Goal: Entertainment & Leisure: Browse casually

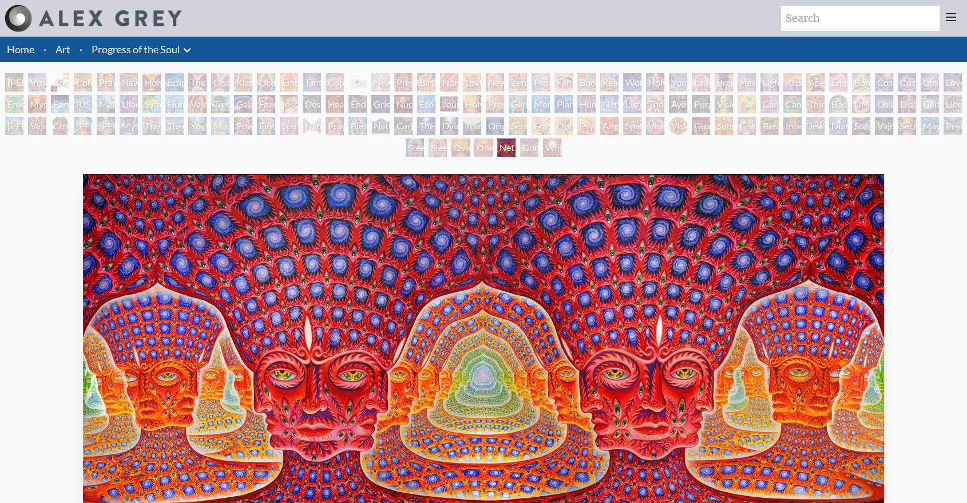
click at [516, 149] on div "Net of Being" at bounding box center [506, 147] width 18 height 18
click at [547, 149] on div "White Light" at bounding box center [552, 147] width 18 height 18
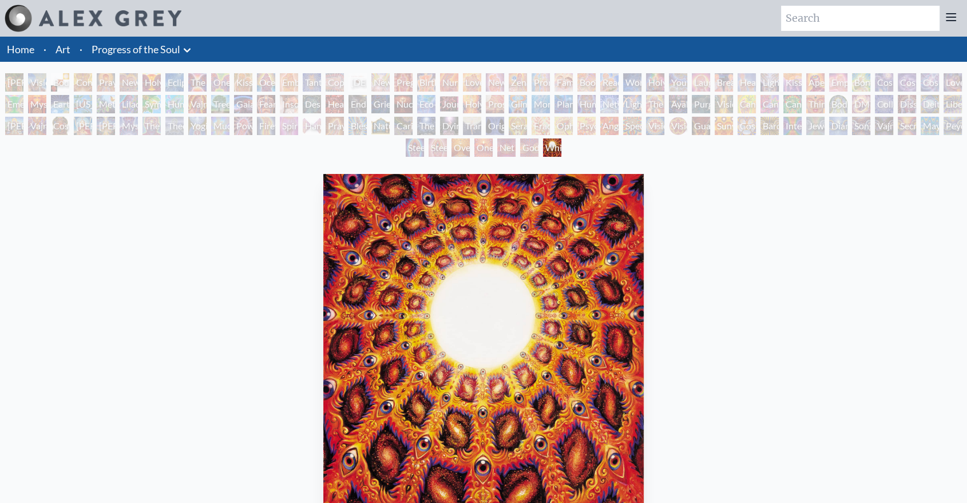
click at [520, 148] on div "Godself" at bounding box center [529, 147] width 18 height 18
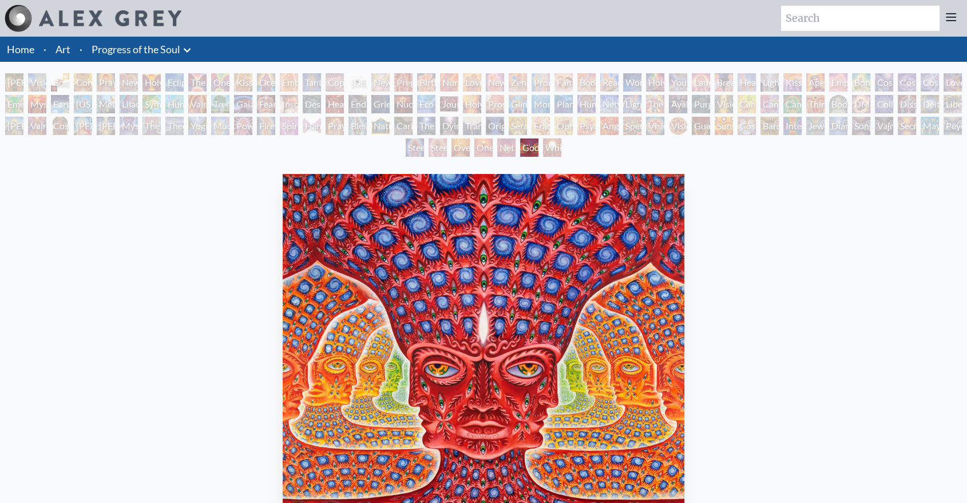
click at [469, 148] on div "Oversoul" at bounding box center [461, 147] width 18 height 18
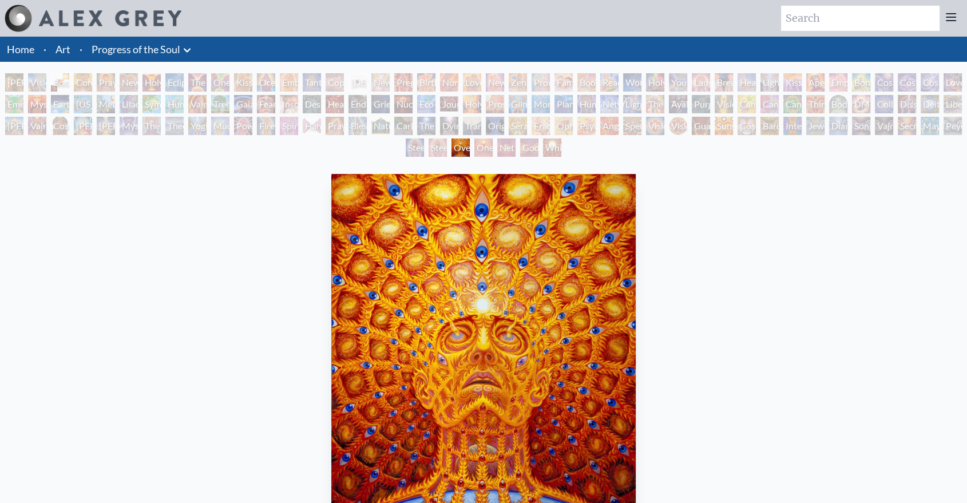
click at [429, 148] on div "Steeplehead 2" at bounding box center [438, 147] width 18 height 18
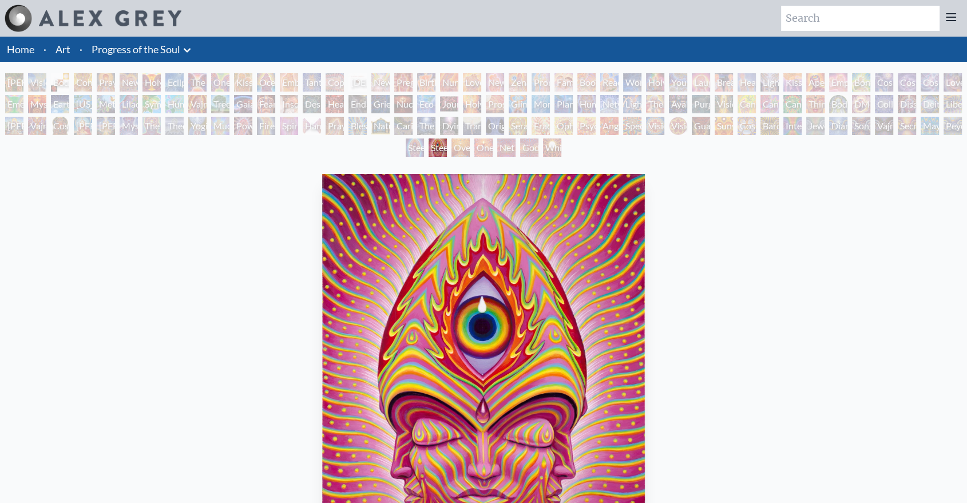
click at [406, 147] on div "Steeplehead 1" at bounding box center [415, 147] width 18 height 18
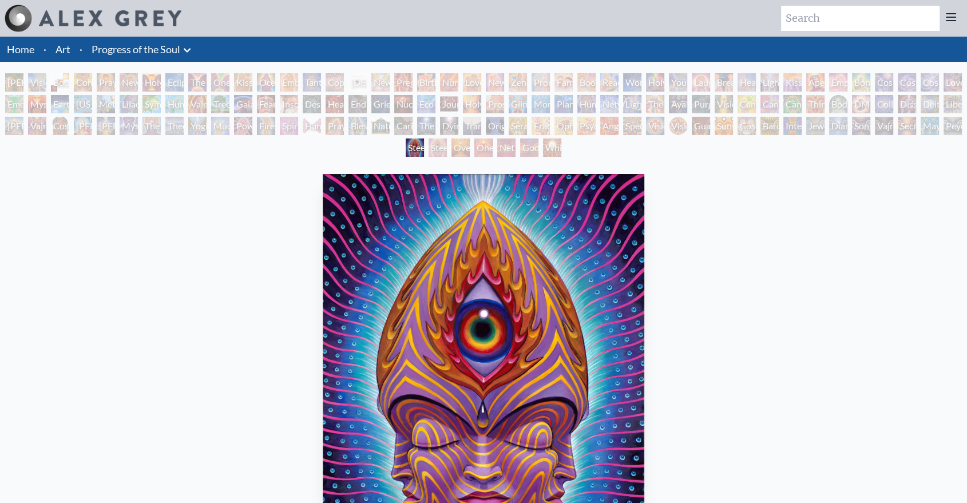
click at [870, 132] on div "Song of Vajra Being" at bounding box center [861, 126] width 18 height 18
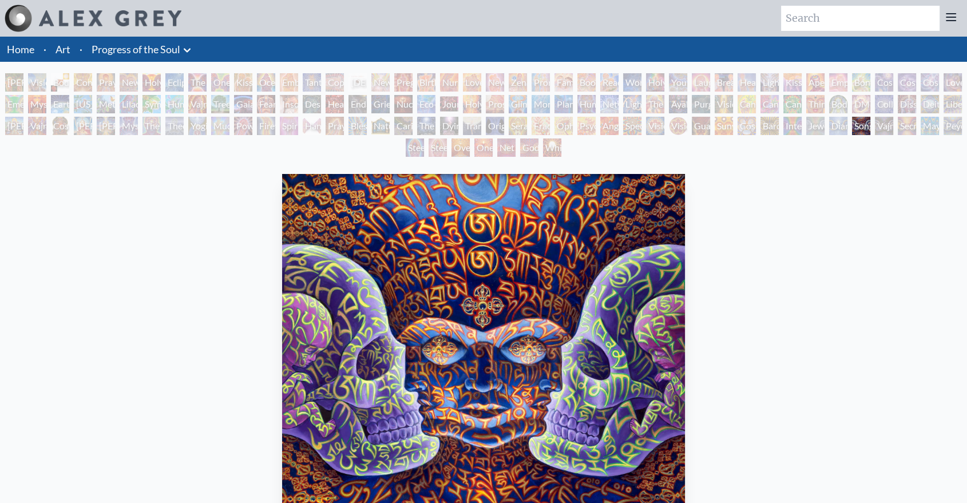
click at [824, 124] on div "Jewel Being" at bounding box center [815, 126] width 18 height 18
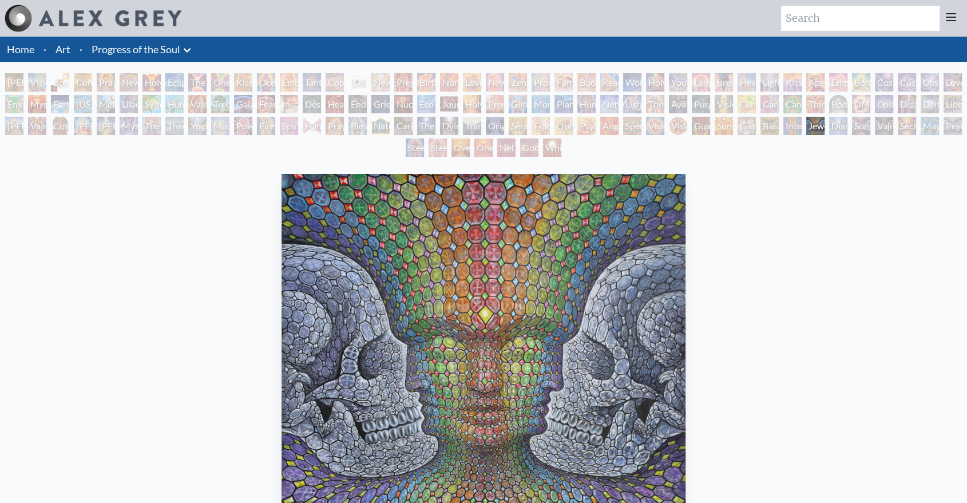
click at [687, 129] on div "Vision Crystal Tondo" at bounding box center [678, 126] width 18 height 18
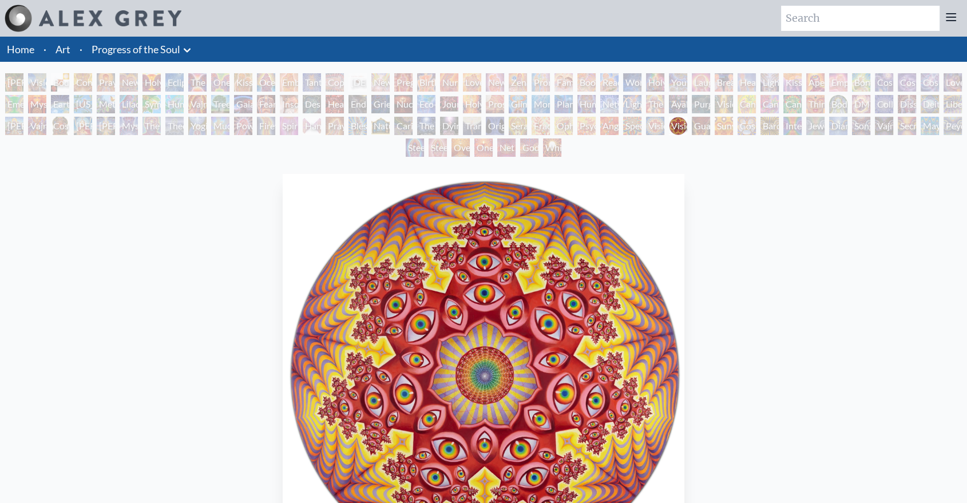
click at [656, 127] on div "Vision Crystal" at bounding box center [655, 126] width 18 height 18
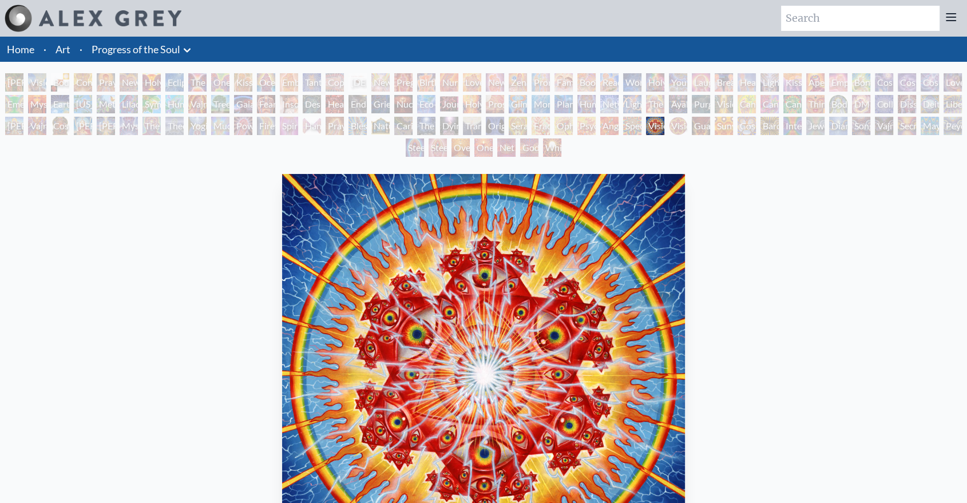
click at [636, 125] on div "Spectral Lotus" at bounding box center [632, 126] width 18 height 18
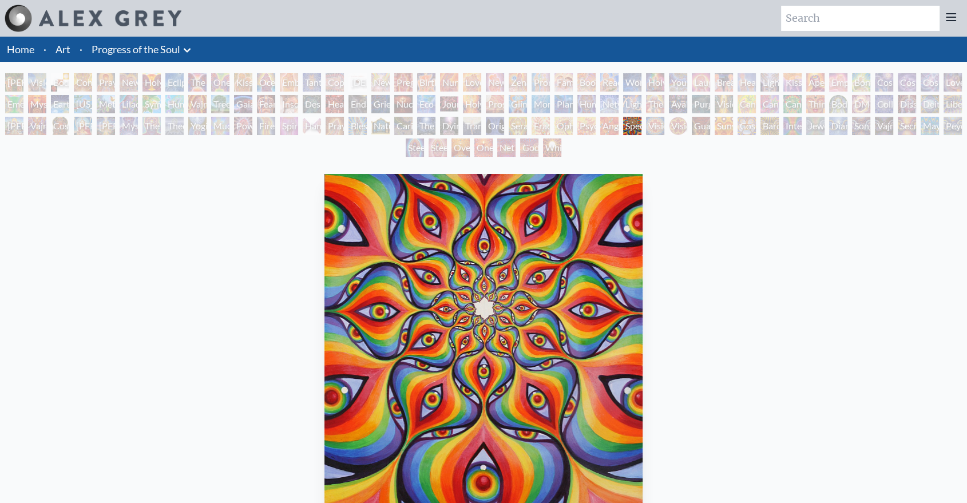
click at [619, 125] on div "Angel Skin" at bounding box center [609, 126] width 18 height 18
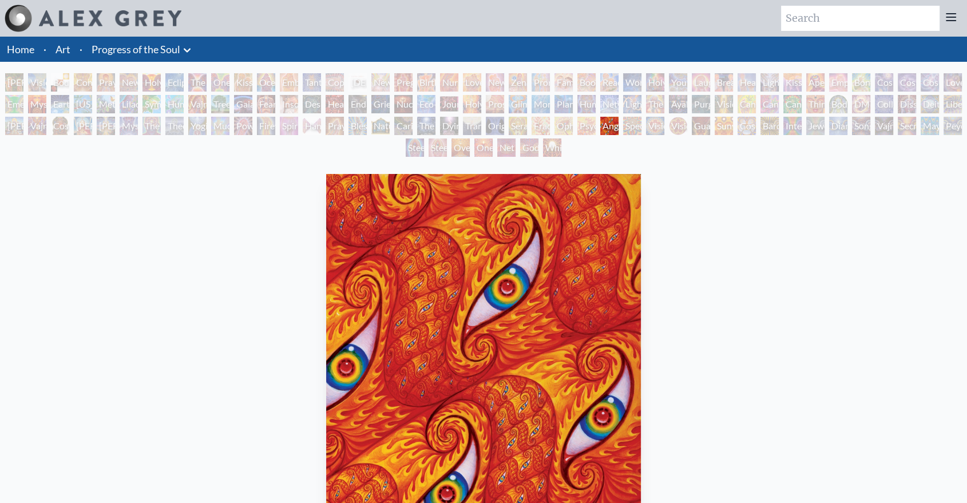
click at [593, 122] on div "Psychomicrograph of a Fractal Paisley Cherub Feather Tip" at bounding box center [586, 126] width 18 height 18
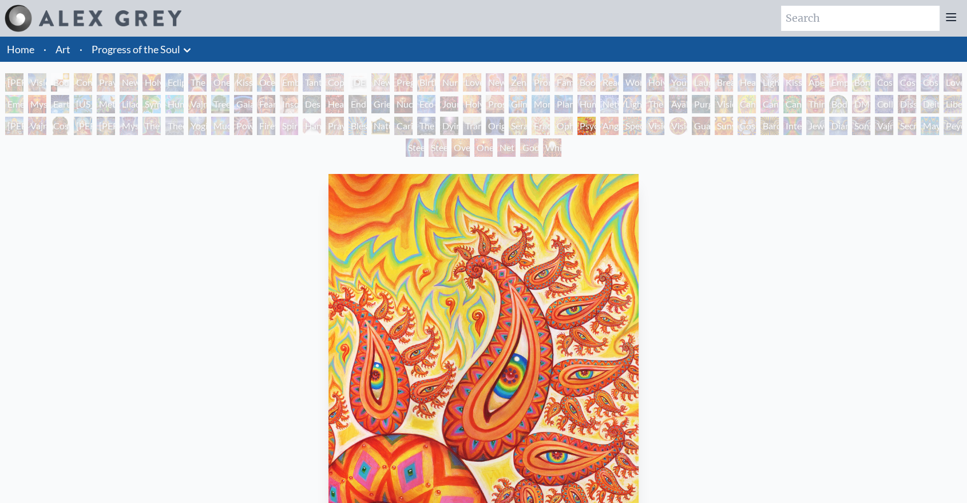
click at [569, 125] on div "Ophanic Eyelash" at bounding box center [564, 126] width 18 height 18
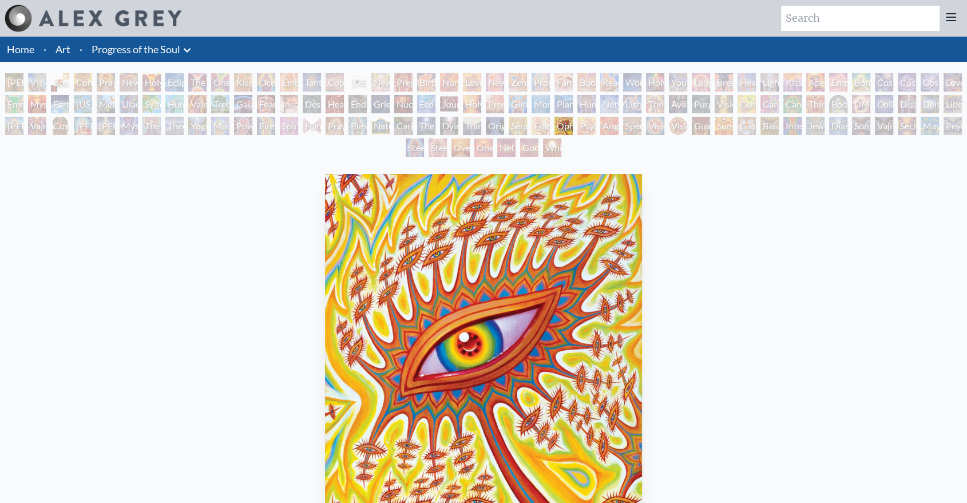
click at [549, 123] on div "[PERSON_NAME] & Eve Visionary Origin of Language Body, Mind, Spirit Contemplati…" at bounding box center [483, 116] width 967 height 87
click at [553, 125] on div "[PERSON_NAME] & Eve Visionary Origin of Language Body, Mind, Spirit Contemplati…" at bounding box center [483, 116] width 967 height 87
click at [560, 124] on div "Ophanic Eyelash" at bounding box center [564, 126] width 18 height 18
click at [569, 124] on div "Ophanic Eyelash" at bounding box center [564, 126] width 18 height 18
click at [543, 126] on div "Fractal Eyes" at bounding box center [541, 126] width 18 height 18
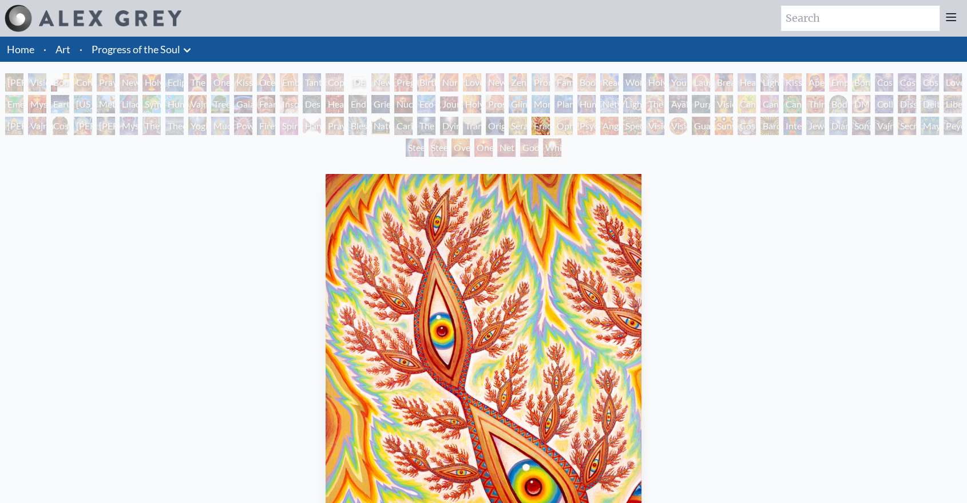
click at [516, 127] on div "Seraphic Transport Docking on the Third Eye" at bounding box center [518, 126] width 18 height 18
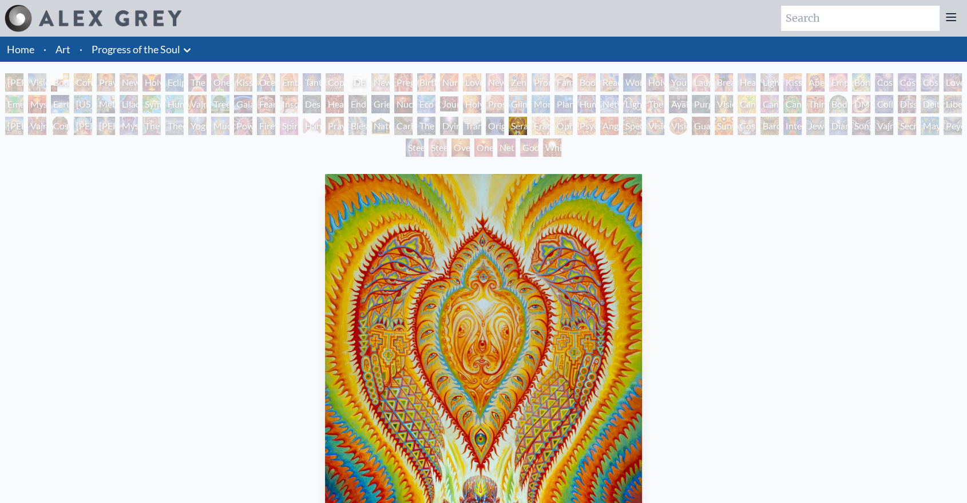
click at [498, 127] on div "Original Face" at bounding box center [495, 126] width 18 height 18
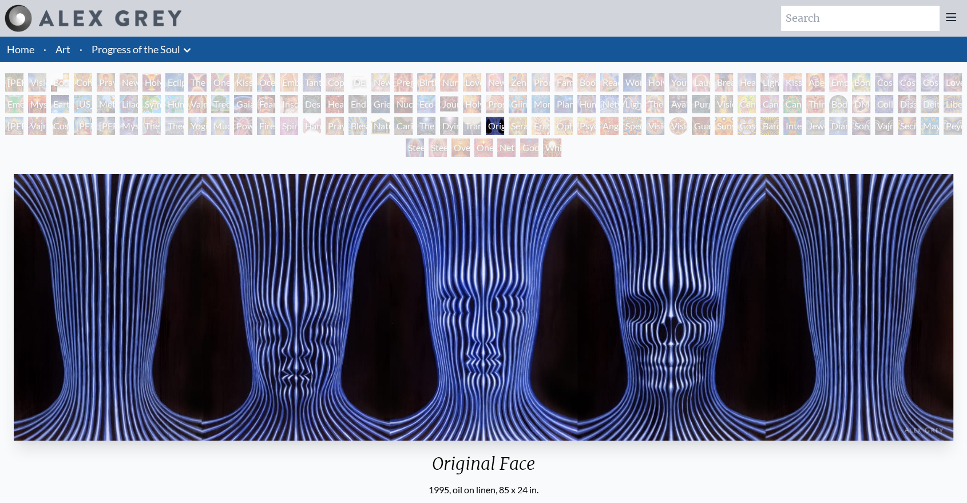
click at [476, 124] on div "Transfiguration" at bounding box center [472, 126] width 18 height 18
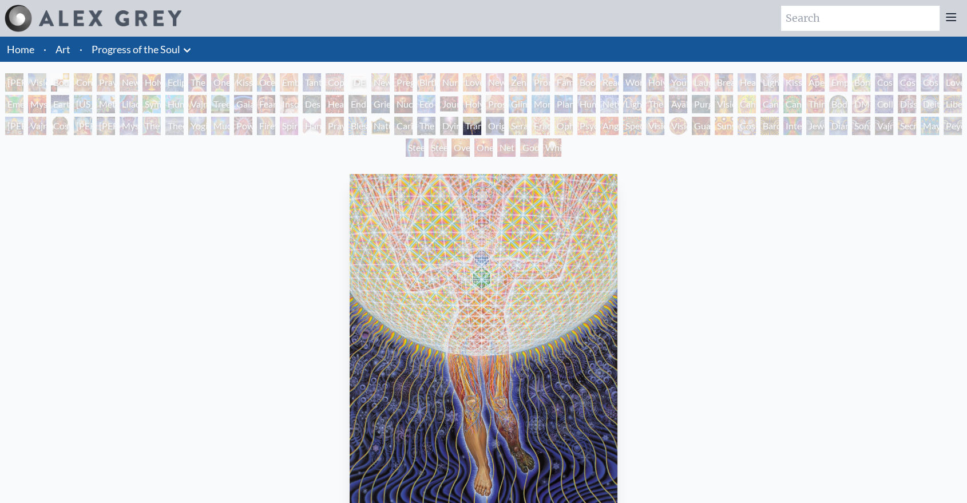
click at [458, 124] on div "Dying" at bounding box center [449, 126] width 18 height 18
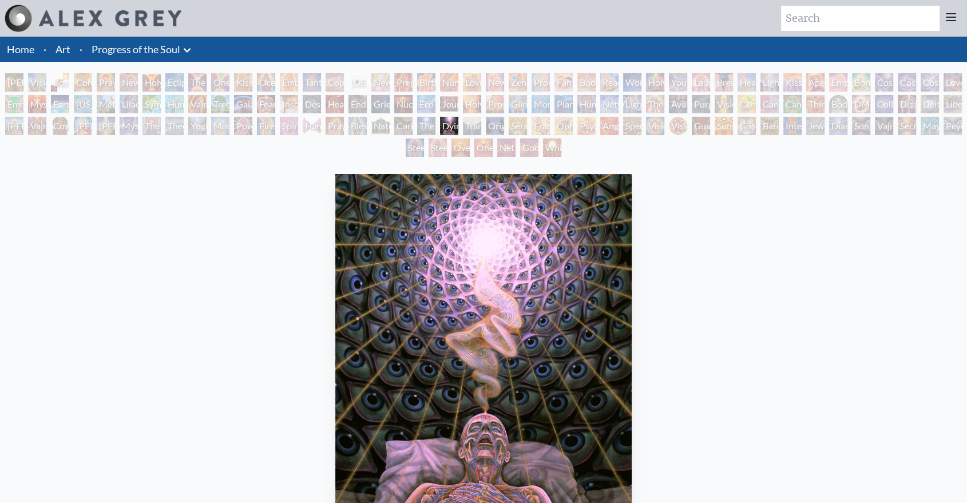
click at [390, 120] on div "[PERSON_NAME] & Eve Visionary Origin of Language Body, Mind, Spirit Contemplati…" at bounding box center [483, 116] width 967 height 87
click at [316, 121] on div "Hands that See" at bounding box center [312, 126] width 18 height 18
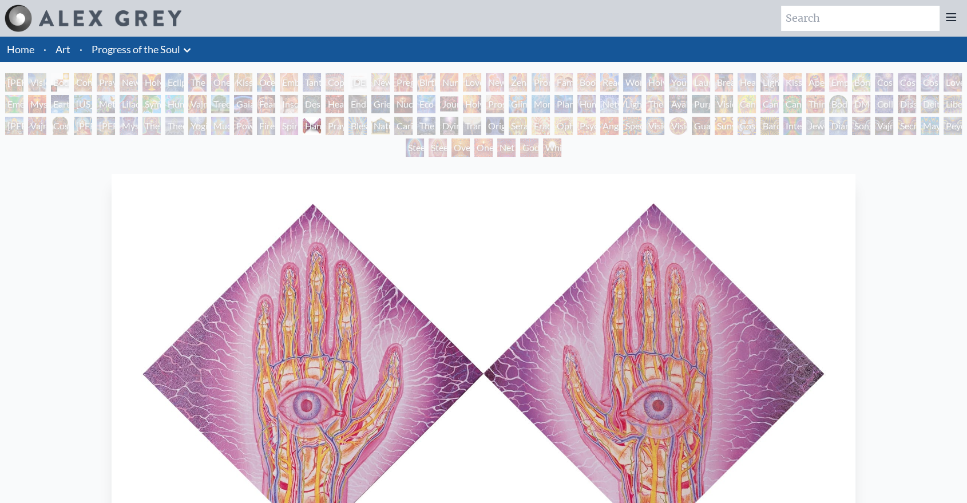
click at [298, 123] on div "Spirit Animates the Flesh" at bounding box center [289, 126] width 18 height 18
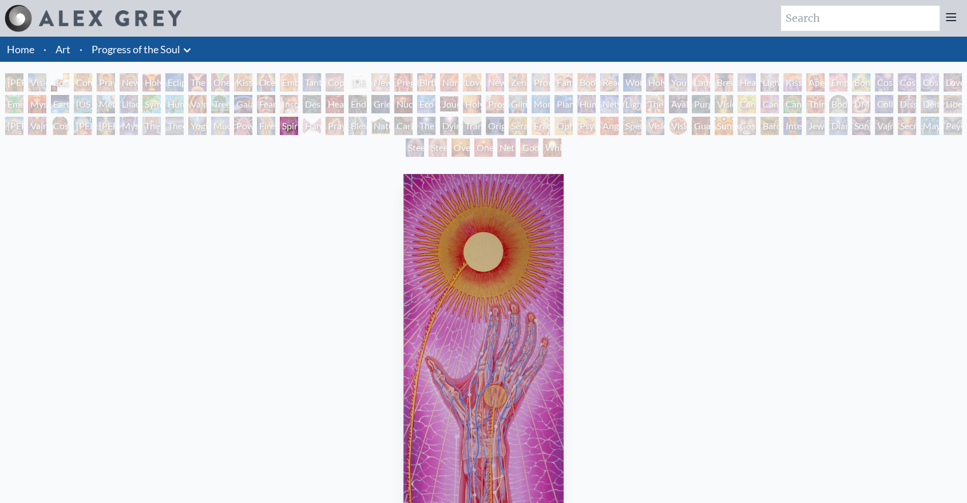
click at [270, 126] on div "Firewalking" at bounding box center [266, 126] width 18 height 18
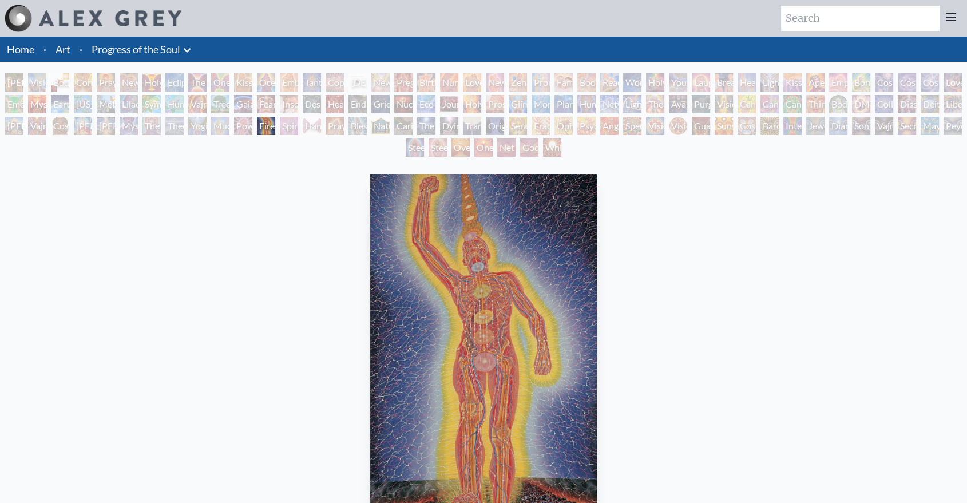
click at [250, 126] on div "Power to the Peaceful" at bounding box center [243, 126] width 18 height 18
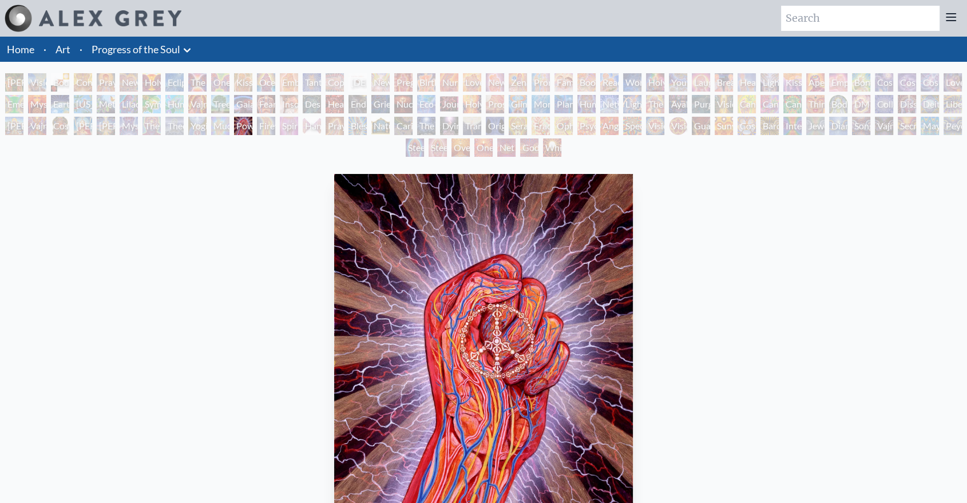
click at [221, 126] on div "Mudra" at bounding box center [220, 126] width 18 height 18
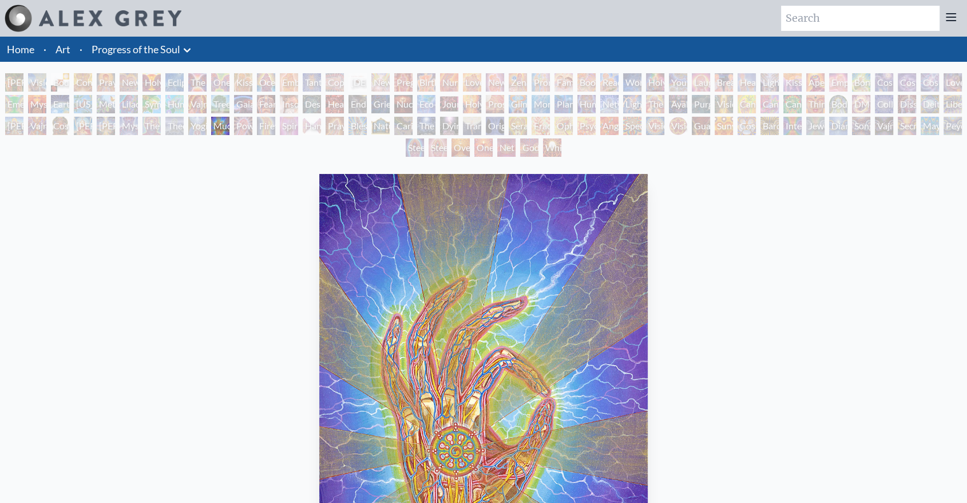
click at [202, 126] on div "Yogi & the Möbius Sphere" at bounding box center [197, 126] width 18 height 18
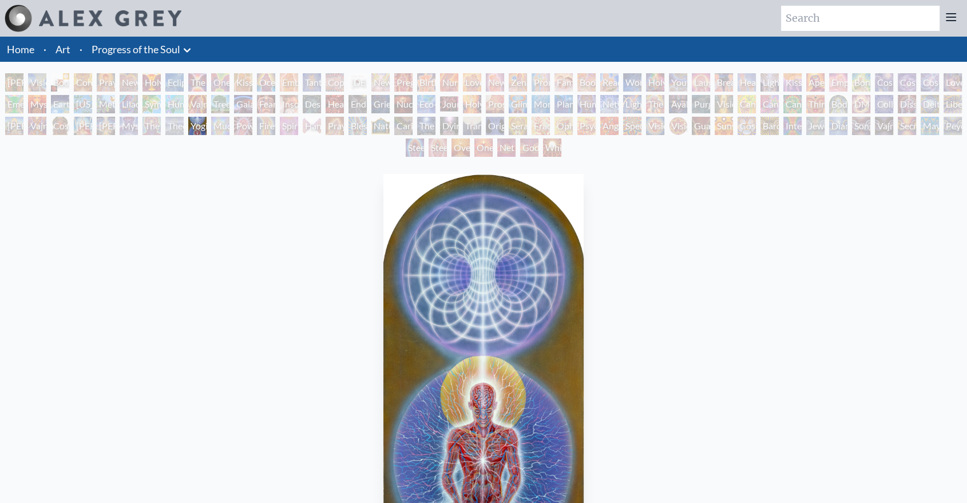
click at [176, 127] on div "Theologue" at bounding box center [174, 126] width 18 height 18
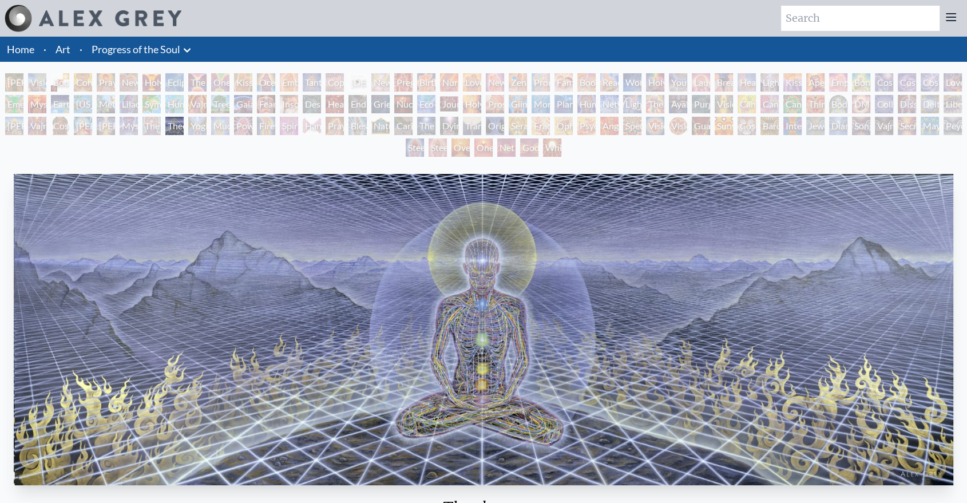
click at [159, 127] on div "The Seer" at bounding box center [151, 126] width 18 height 18
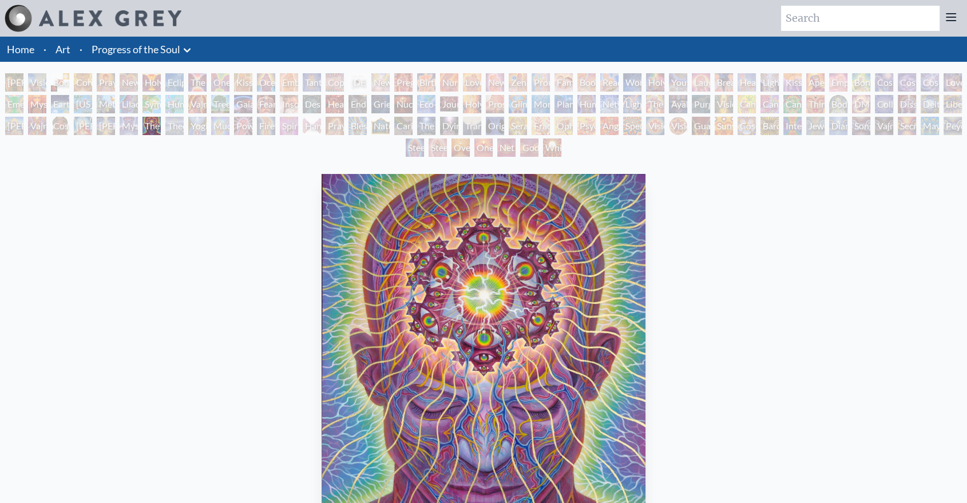
click at [138, 125] on div "Mystic Eye" at bounding box center [129, 126] width 18 height 18
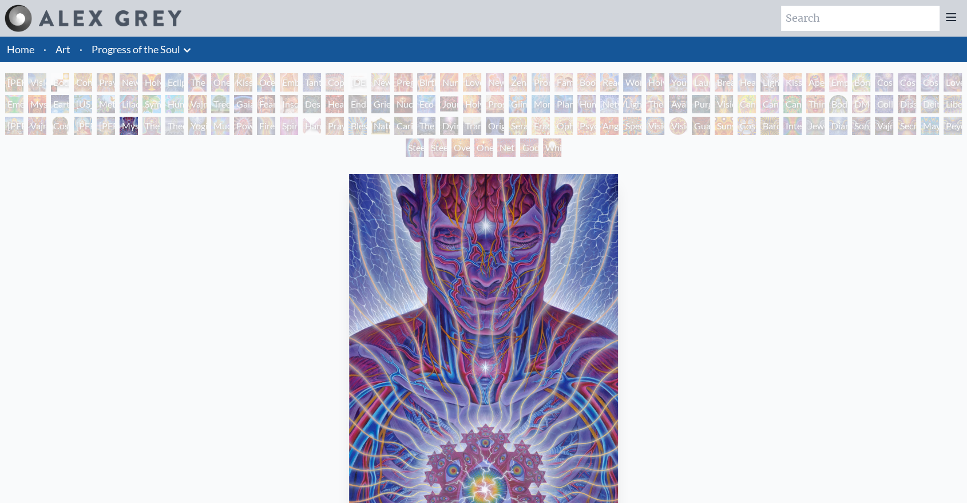
click at [117, 126] on div "[PERSON_NAME] & Eve Visionary Origin of Language Body, Mind, Spirit Contemplati…" at bounding box center [483, 116] width 967 height 87
click at [118, 126] on div "[PERSON_NAME] & Eve Visionary Origin of Language Body, Mind, Spirit Contemplati…" at bounding box center [483, 116] width 967 height 87
click at [121, 124] on div "[PERSON_NAME] & Eve Visionary Origin of Language Body, Mind, Spirit Contemplati…" at bounding box center [483, 116] width 967 height 87
click at [127, 122] on div "Mystic Eye" at bounding box center [129, 126] width 18 height 18
click at [134, 104] on div "Lilacs" at bounding box center [129, 104] width 18 height 18
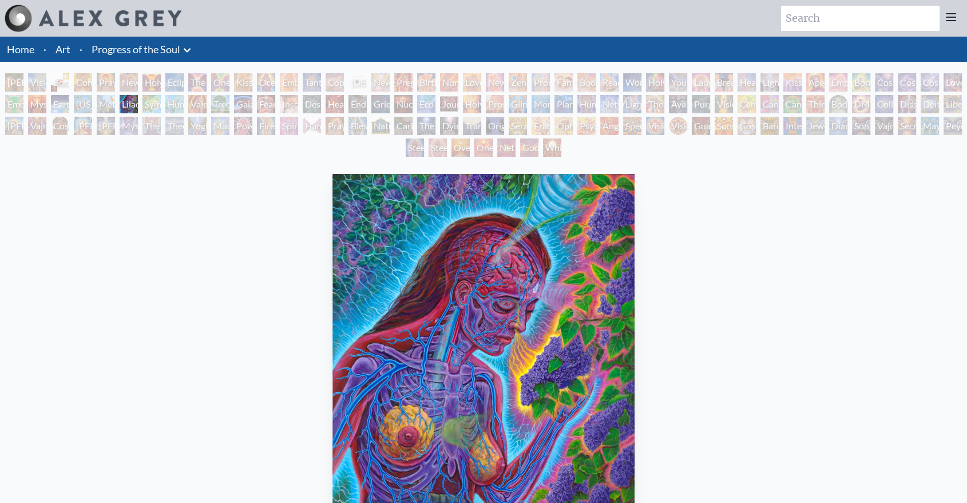
click at [161, 99] on div "Symbiosis: Gall Wasp & Oak Tree" at bounding box center [151, 104] width 18 height 18
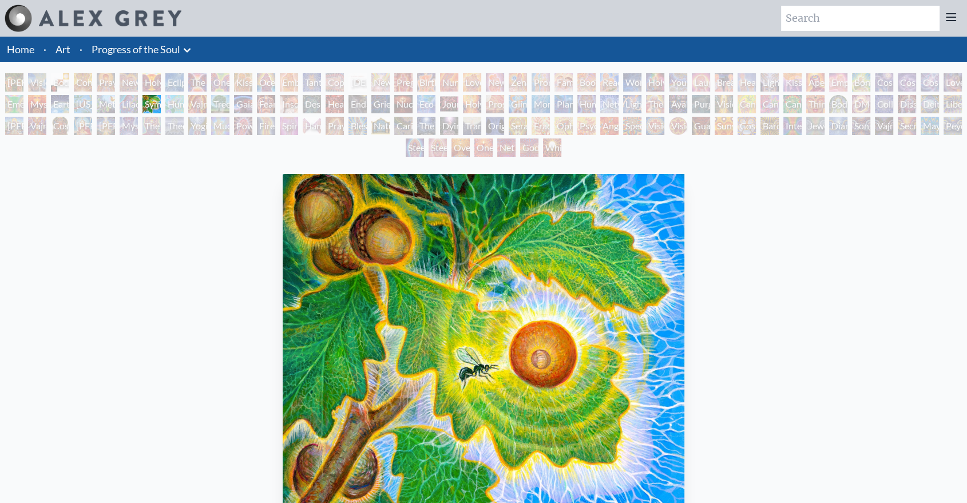
click at [344, 95] on div "Headache" at bounding box center [335, 104] width 18 height 18
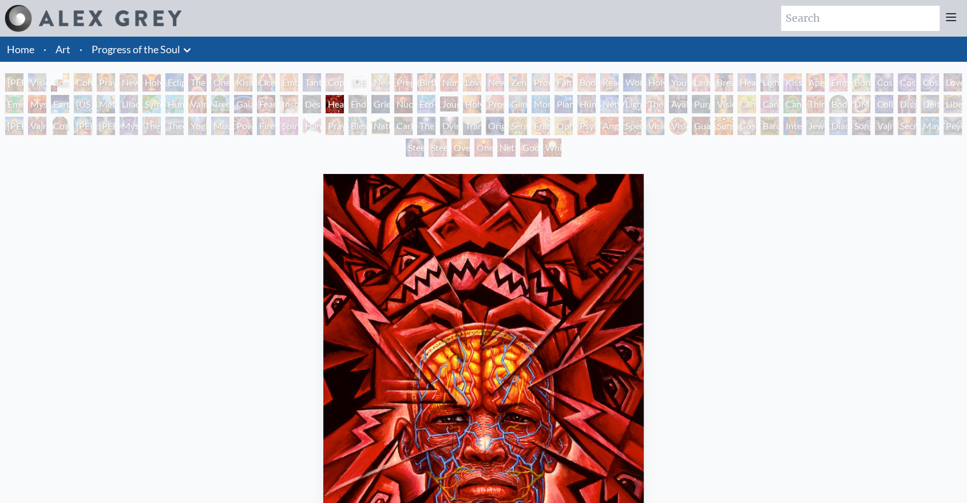
click at [458, 112] on div "Journey of the Wounded Healer" at bounding box center [449, 104] width 18 height 18
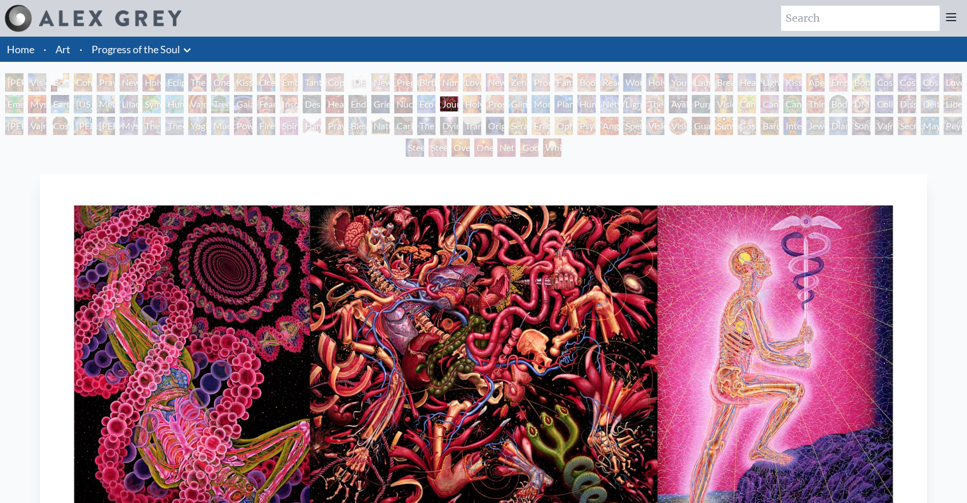
click at [659, 93] on div "[PERSON_NAME] & Eve Visionary Origin of Language Body, Mind, Spirit Contemplati…" at bounding box center [483, 116] width 967 height 87
click at [651, 101] on div "The Shulgins and their Alchemical Angels" at bounding box center [655, 104] width 18 height 18
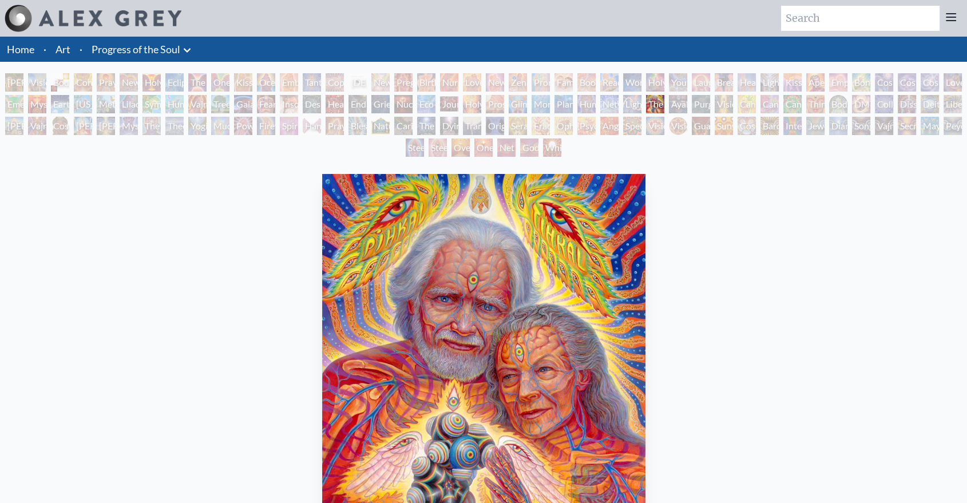
click at [802, 107] on div "Cannabacchus" at bounding box center [792, 104] width 18 height 18
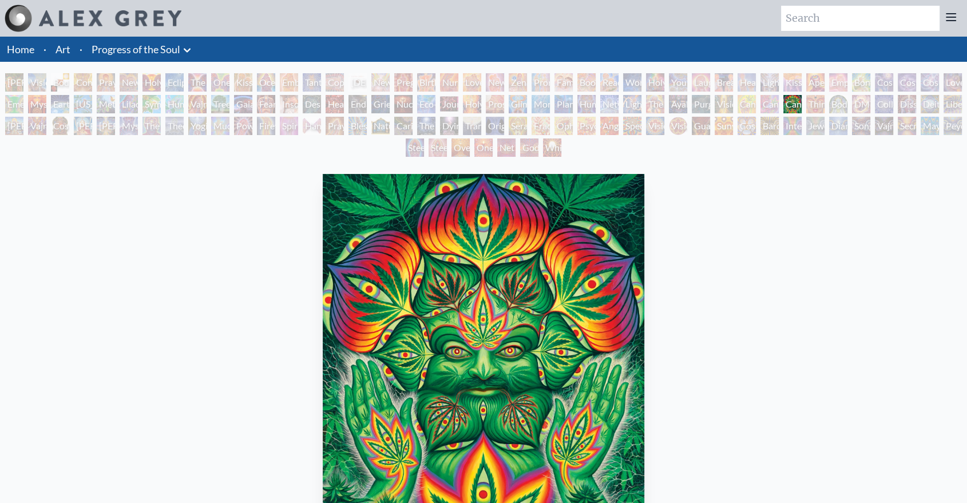
click at [848, 86] on div "Empowerment" at bounding box center [838, 82] width 18 height 18
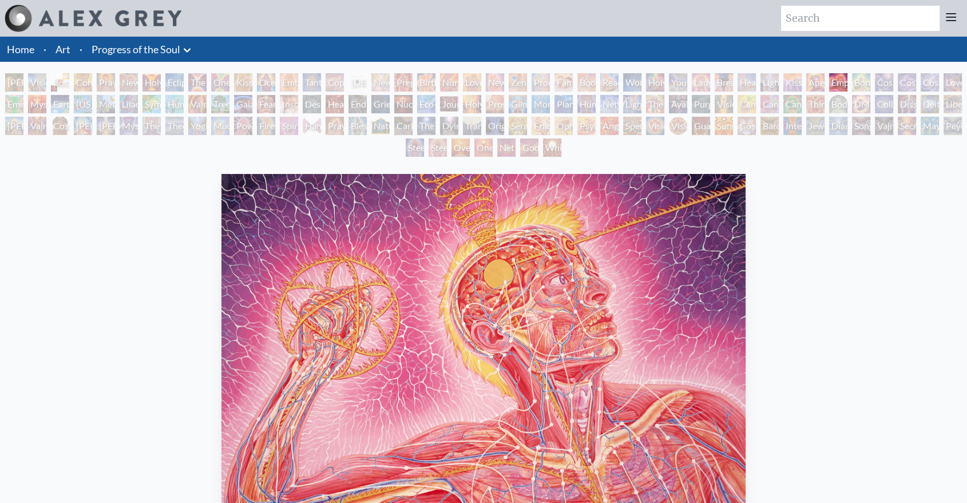
click at [639, 88] on div "Wonder" at bounding box center [632, 82] width 18 height 18
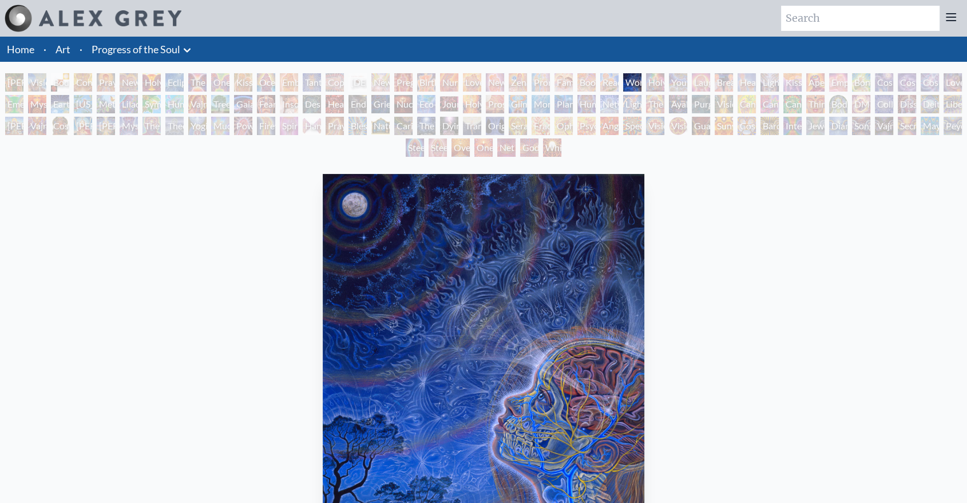
click at [452, 85] on div "Nursing" at bounding box center [449, 82] width 18 height 18
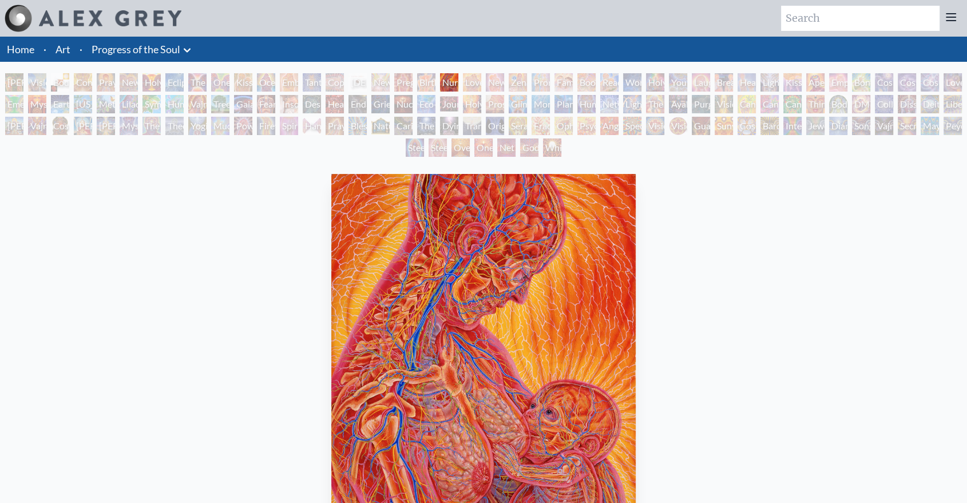
click at [430, 85] on div "Birth" at bounding box center [426, 82] width 18 height 18
